Goal: Transaction & Acquisition: Purchase product/service

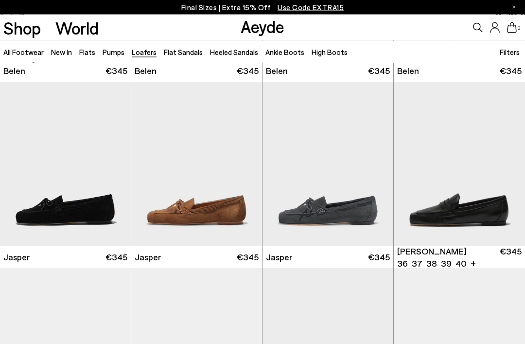
scroll to position [168, 0]
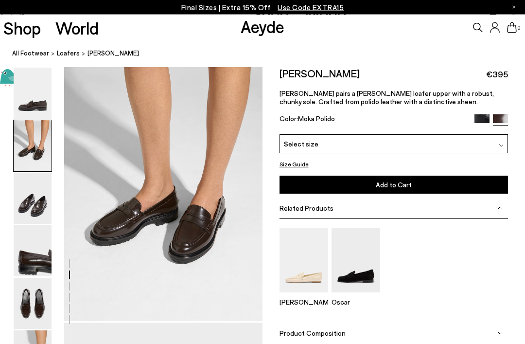
scroll to position [532, 0]
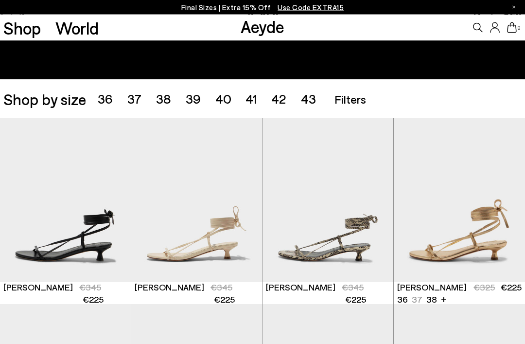
scroll to position [159, 0]
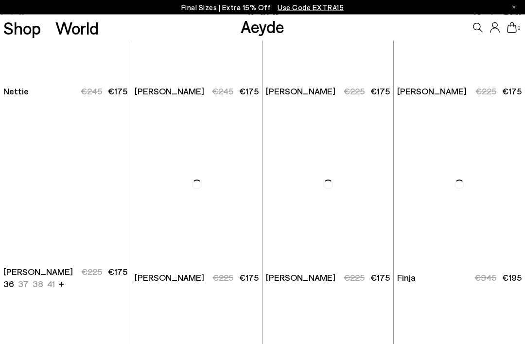
scroll to position [3480, 0]
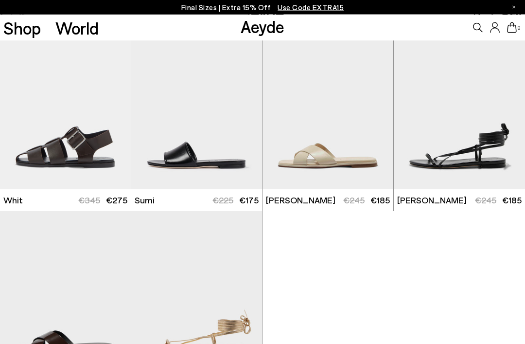
scroll to position [4498, 0]
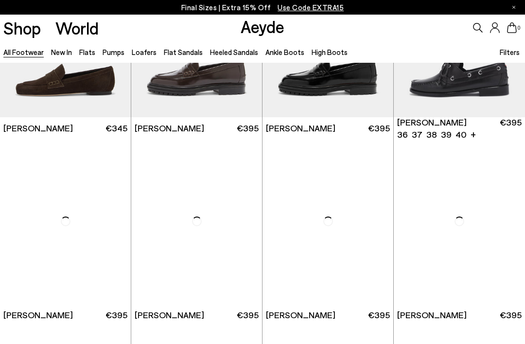
scroll to position [859, 0]
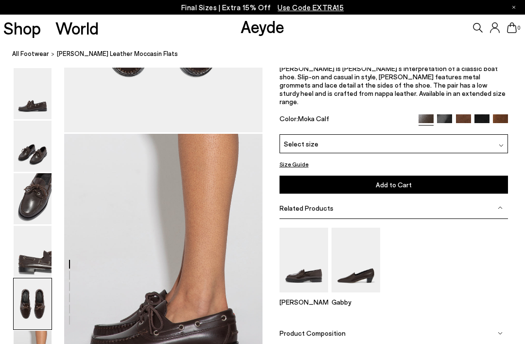
scroll to position [1252, 0]
